Goal: Ask a question

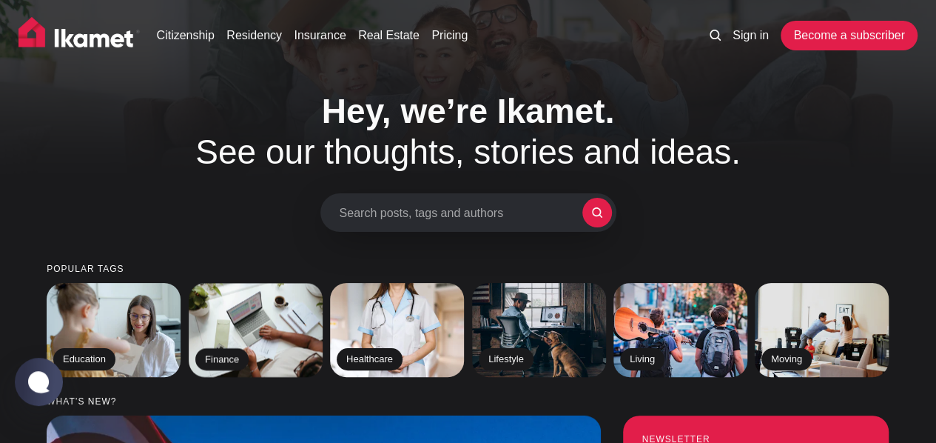
click at [398, 212] on span "Search posts, tags and authors" at bounding box center [461, 213] width 243 height 14
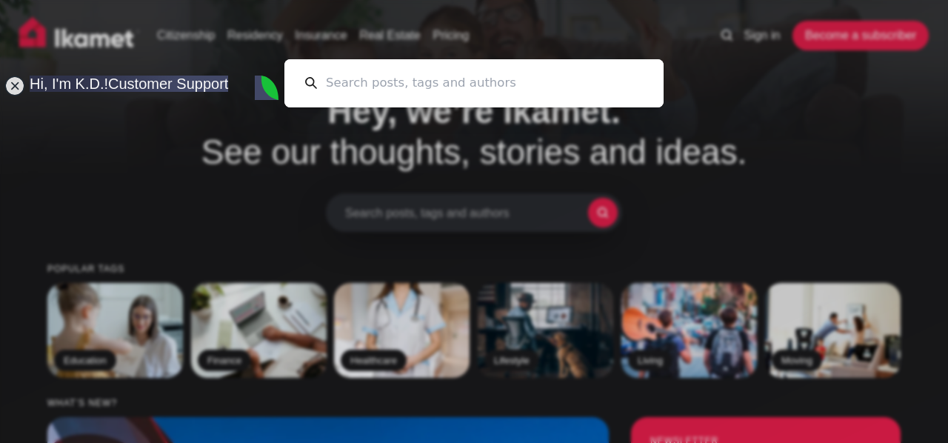
type textarea "p"
click at [419, 88] on input at bounding box center [480, 83] width 326 height 48
type textarea "H"
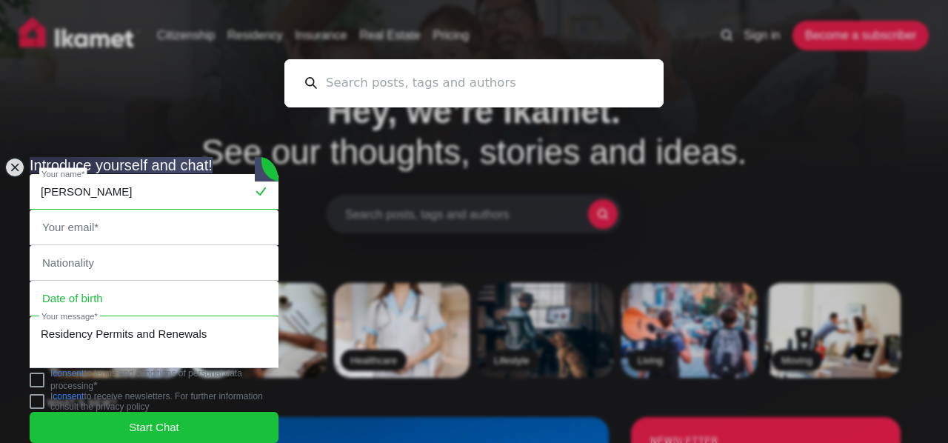
type input "[PERSON_NAME]"
type input "[PERSON_NAME][EMAIL_ADDRESS][DOMAIN_NAME]"
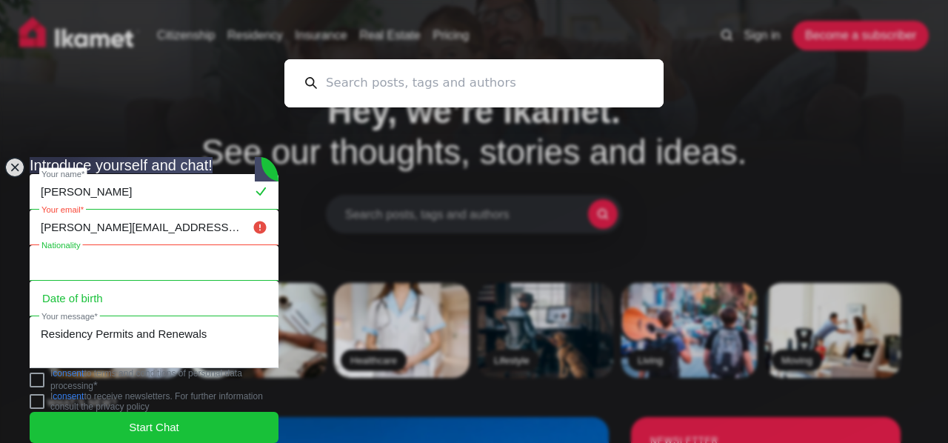
type input "[GEOGRAPHIC_DATA]"
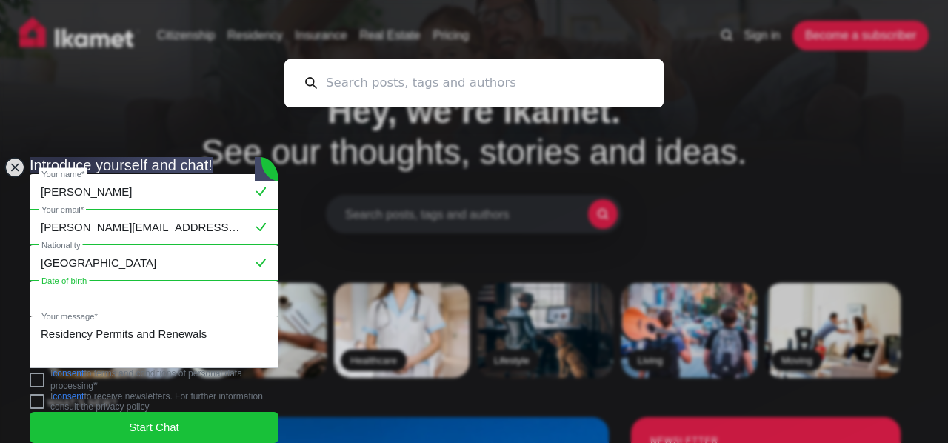
click at [134, 281] on input "text" at bounding box center [153, 298] width 247 height 34
type input "[DATE]"
click at [44, 378] on jdiv at bounding box center [37, 379] width 15 height 15
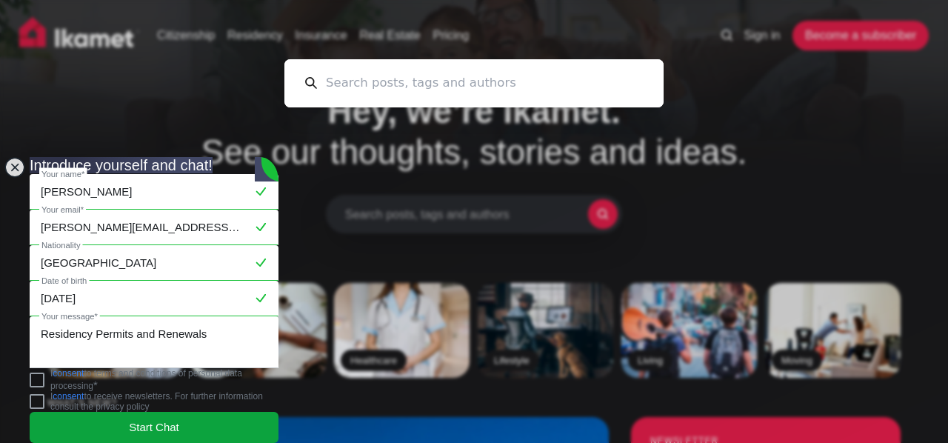
click at [129, 419] on span "Start Chat" at bounding box center [154, 427] width 50 height 16
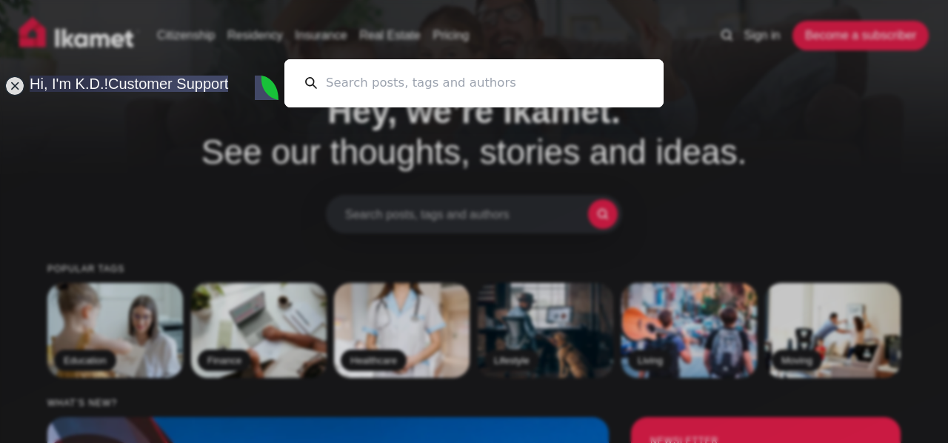
type textarea "I have a question. How much longer does your passport need to be valid after yo…"
drag, startPoint x: 164, startPoint y: 398, endPoint x: 38, endPoint y: 356, distance: 132.7
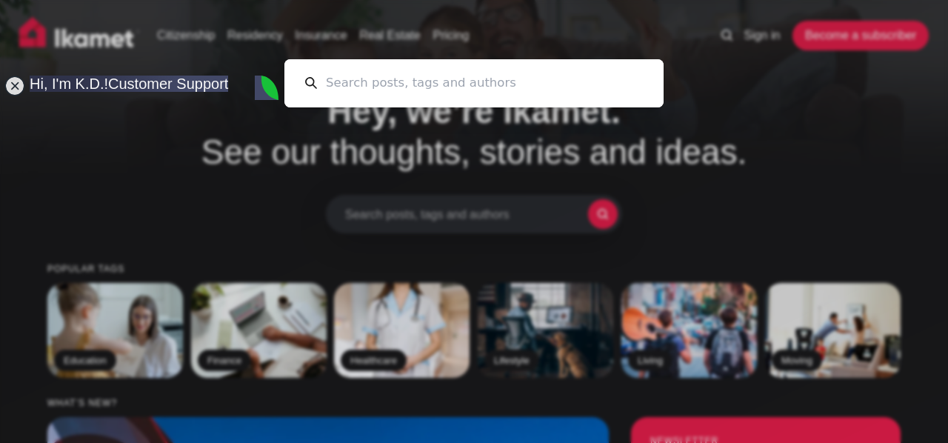
scroll to position [92, 0]
type textarea "Yes hello"
paste textarea "I have a question. How much longer does your passport need to be valid after yo…"
type textarea "I have a question. How much longer does your passport need to be valid after yo…"
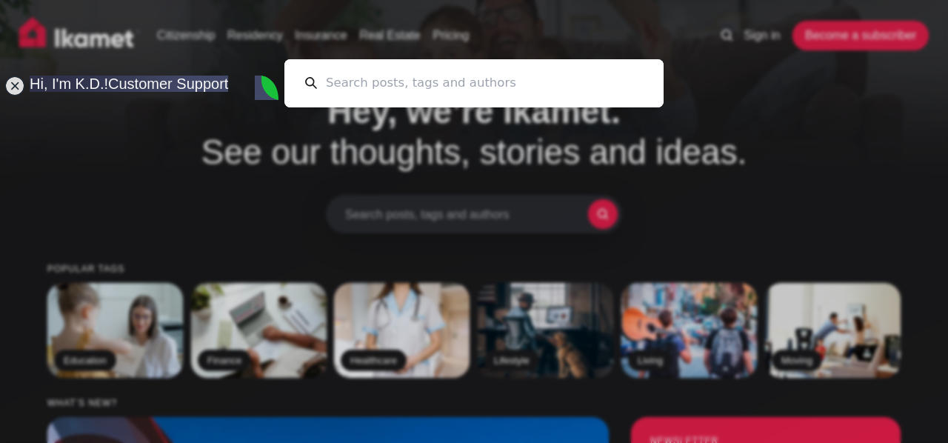
scroll to position [0, 0]
type textarea "I am good"
type textarea "t"
type textarea "Thanks"
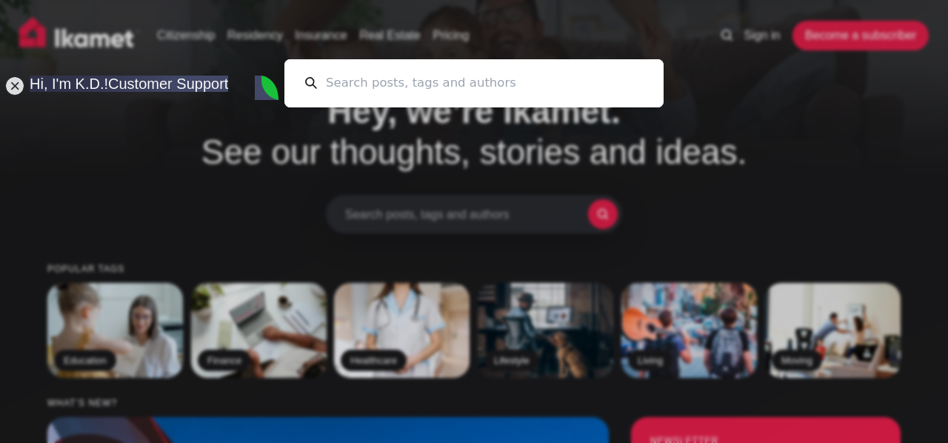
scroll to position [243, 0]
paste textarea "I have a question. How much longer does your passport need to be valid after yo…"
type textarea "I have a question. How much longer does your passport need to be valid after yo…"
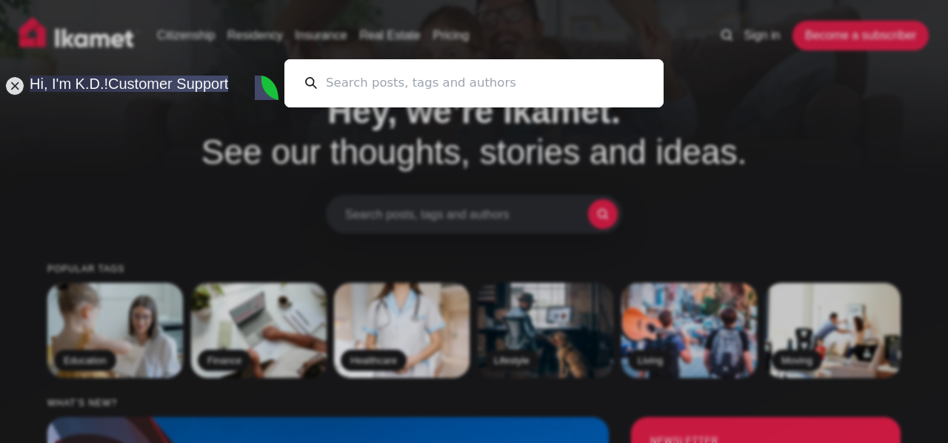
scroll to position [404, 0]
type textarea "Okay I guess you could see me typing that question"
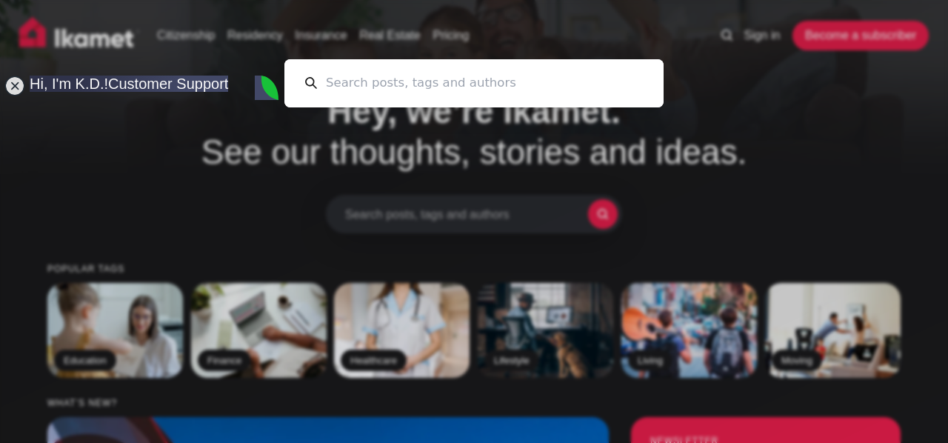
type textarea "O"
type textarea "Is this for all types of residency applications?"
type textarea "w"
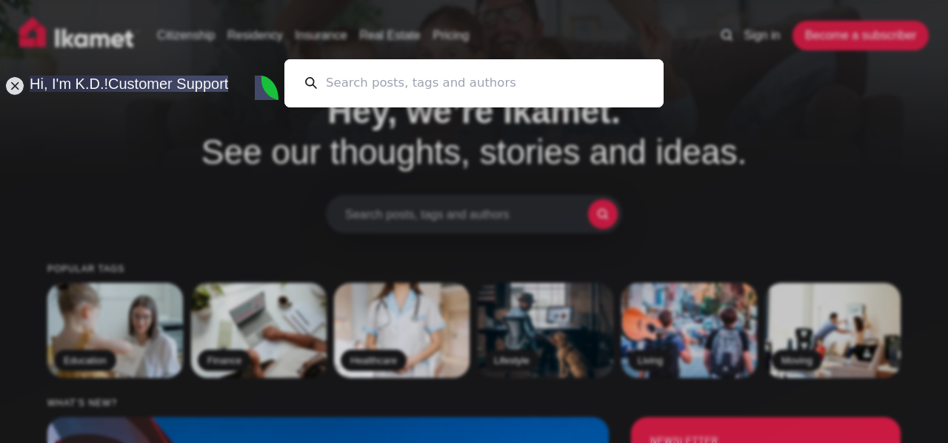
type textarea "We are currently under a tourist short-term permit"
type textarea "Our kids current permits expire [DATE] but their passports expire [DATE]"
type textarea "so when we reapply in april of next year, we won't be able to request a full ye…"
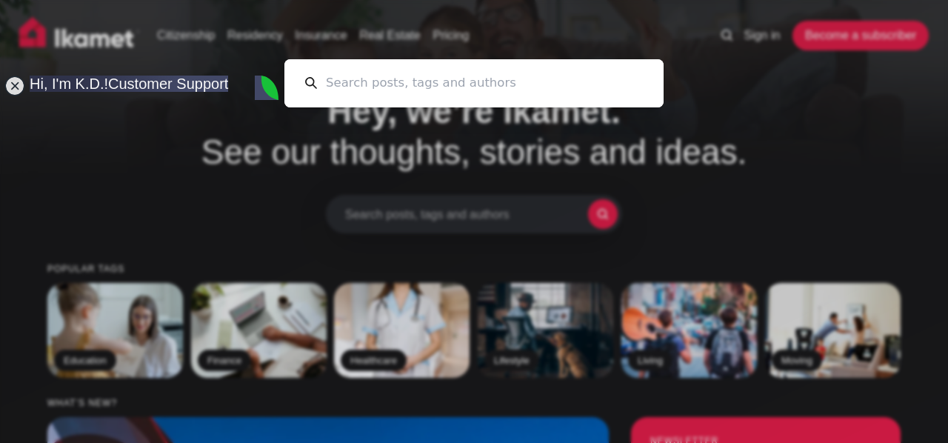
scroll to position [1084, 0]
type textarea "w"
type textarea "W"
type textarea "B"
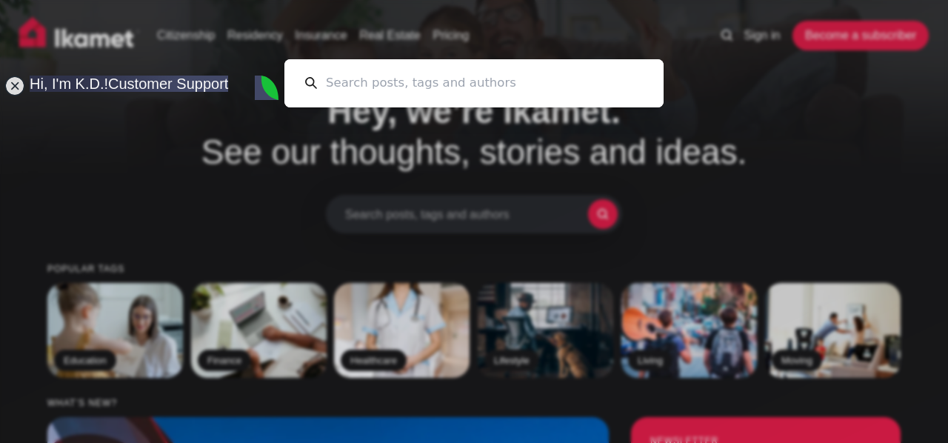
type textarea "B"
type textarea "That is exactly what we are trying to decide."
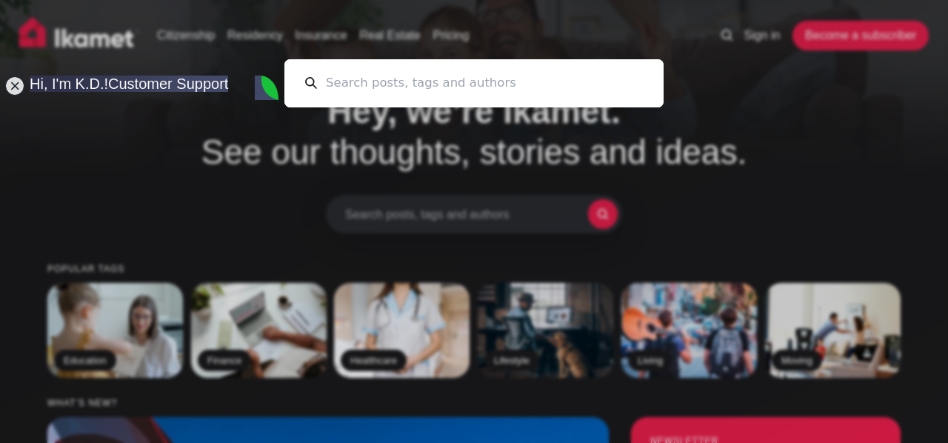
type textarea "T"
type textarea "s"
type textarea "So if I understand correctly, we could request up to [DATE], right?"
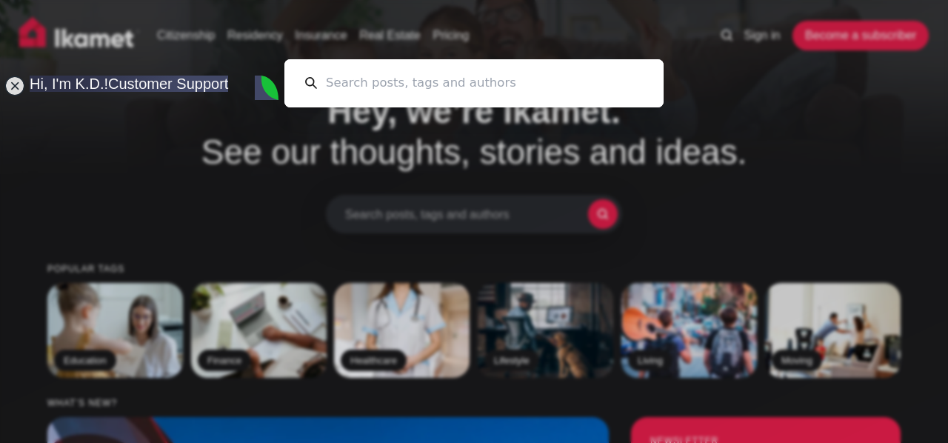
type textarea "That would be 60 days before their passports expire."
type textarea "okay this has been very helpful. Thank you so much"
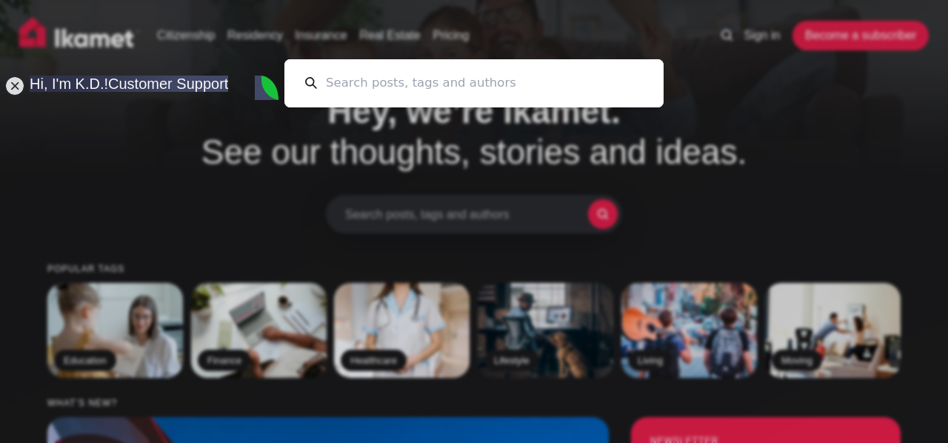
type textarea "I suppose that is another question that comes to mind. I heard that they are re…"
type textarea "A friend of ours who bought a home and have their permit through that"
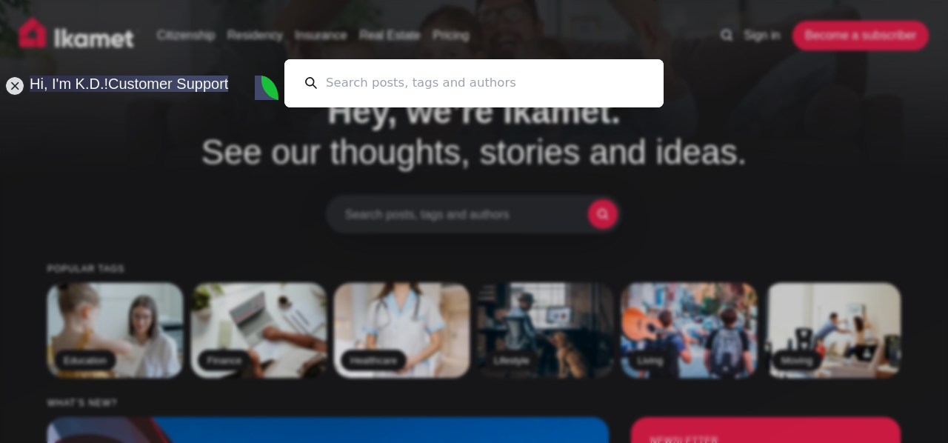
scroll to position [2595, 0]
type textarea "I see"
type textarea "I know there are differences in each province as well"
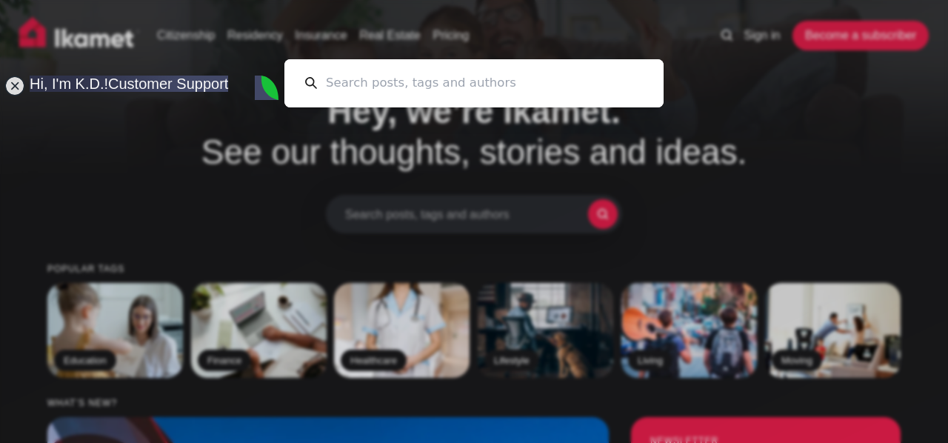
scroll to position [2869, 0]
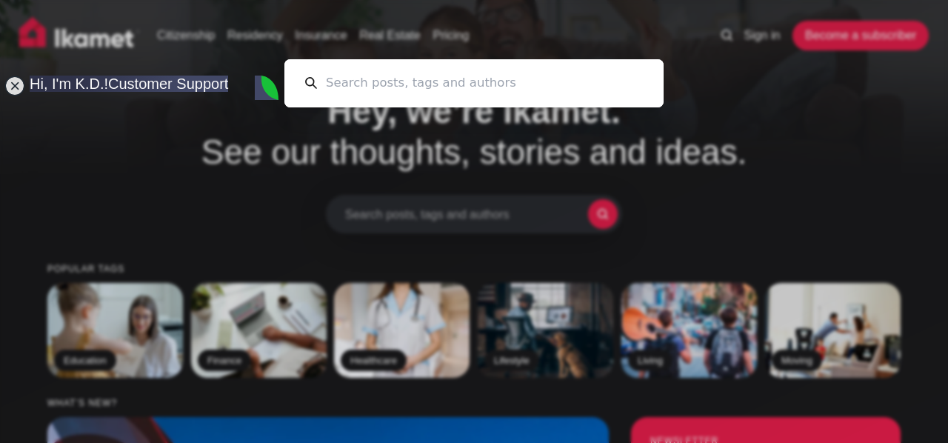
type textarea "Okay we will have to think about that. Again, I appreciate your help."
type textarea "H"
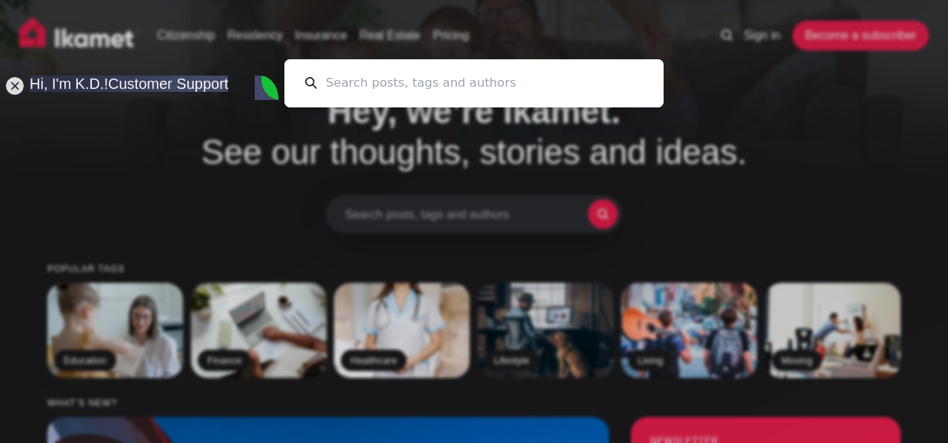
type textarea "İyi günler"
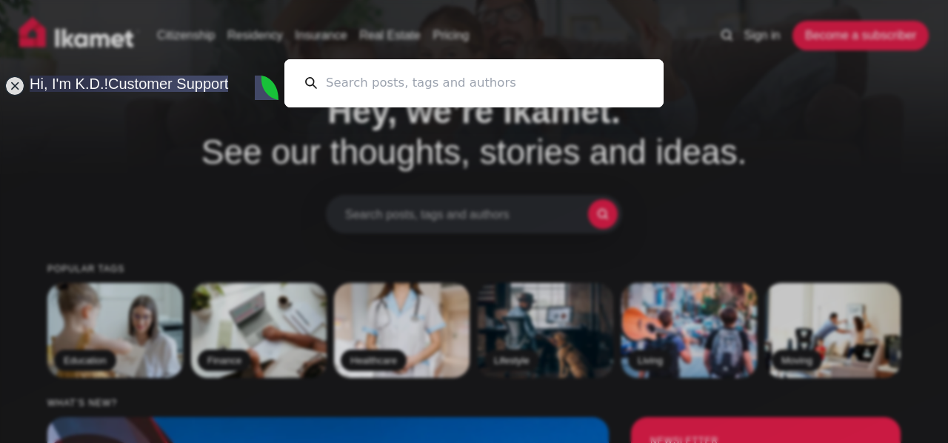
type textarea "Thanks again. You were very helpful!"
